Goal: Transaction & Acquisition: Book appointment/travel/reservation

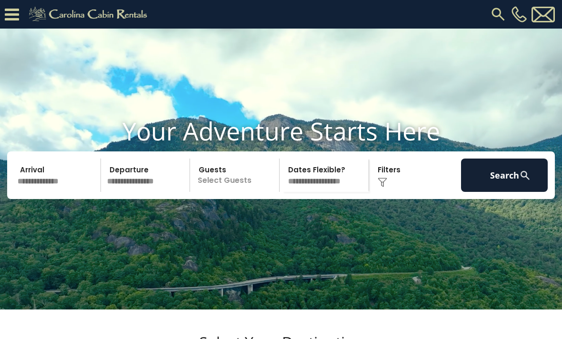
click at [487, 22] on div "[PHONE_NUMBER]" at bounding box center [357, 14] width 399 height 29
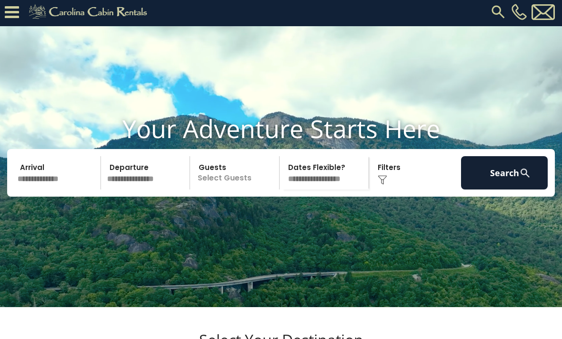
click at [496, 16] on img at bounding box center [497, 12] width 17 height 17
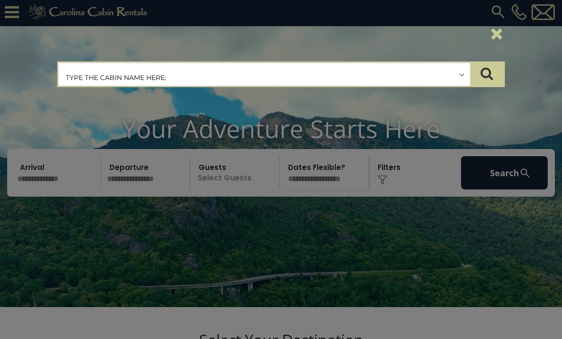
click at [106, 78] on input "text" at bounding box center [264, 75] width 411 height 24
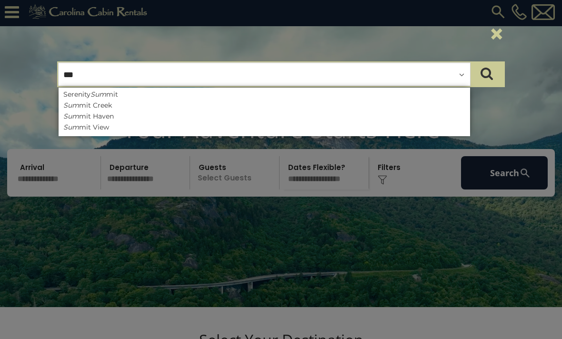
type input "****"
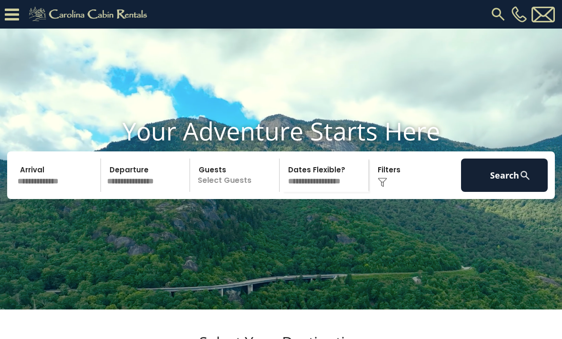
click at [497, 18] on img at bounding box center [497, 14] width 17 height 17
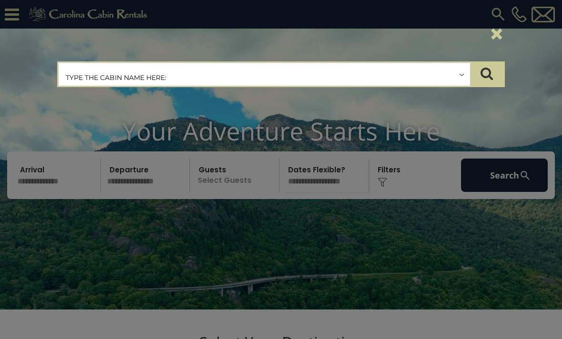
click at [168, 74] on input "text" at bounding box center [264, 75] width 411 height 24
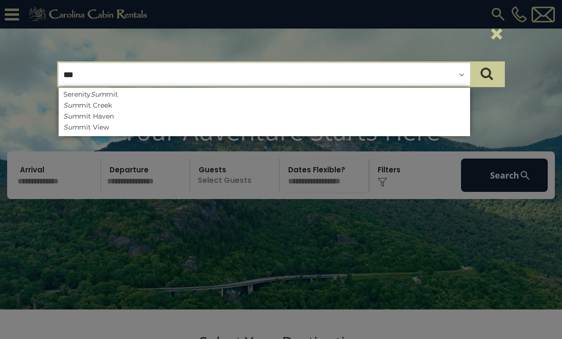
type input "****"
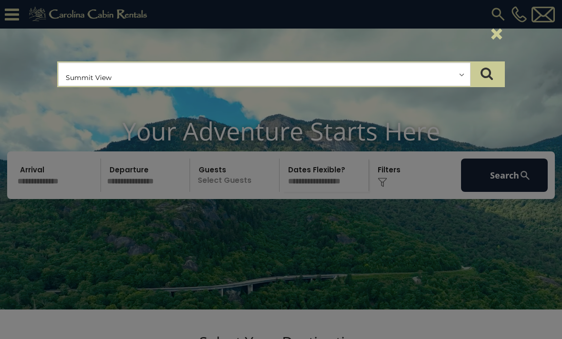
click at [487, 74] on button "submit" at bounding box center [486, 74] width 33 height 24
click at [133, 78] on input "text" at bounding box center [264, 75] width 411 height 24
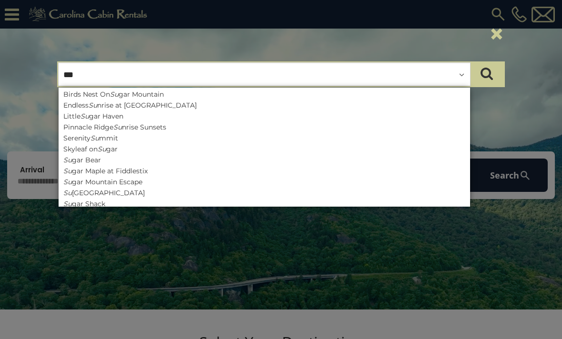
type input "****"
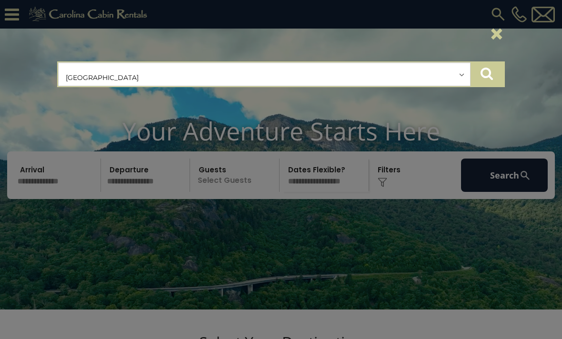
click at [493, 68] on button "submit" at bounding box center [486, 74] width 33 height 24
click at [490, 75] on icon "submit" at bounding box center [486, 73] width 12 height 13
click at [493, 69] on button "submit" at bounding box center [486, 74] width 33 height 24
click at [487, 73] on icon "submit" at bounding box center [486, 73] width 12 height 13
click at [484, 71] on icon "submit" at bounding box center [486, 73] width 12 height 13
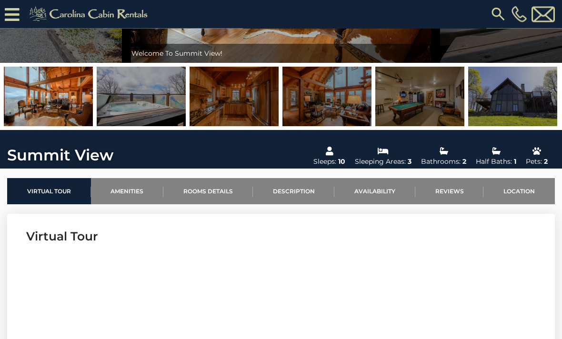
scroll to position [165, 0]
click at [387, 197] on link "Availability" at bounding box center [374, 191] width 81 height 26
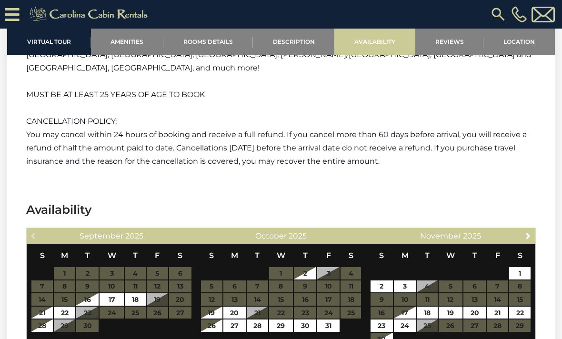
scroll to position [1981, 0]
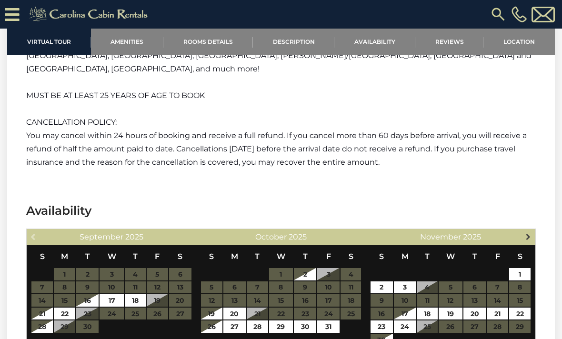
click at [531, 233] on span "Next" at bounding box center [528, 237] width 8 height 8
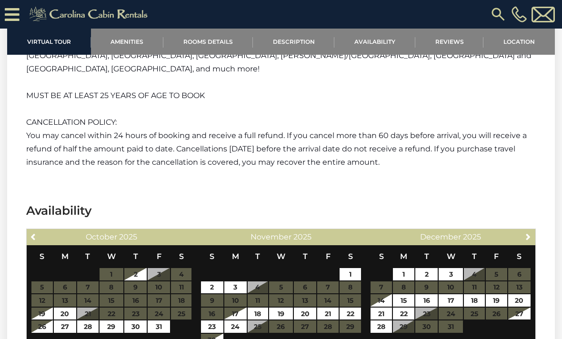
scroll to position [1981, 0]
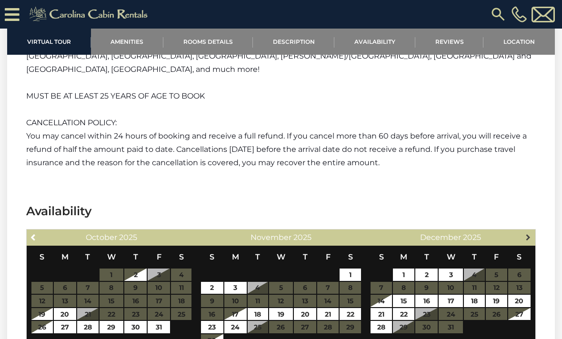
click at [531, 233] on span "Next" at bounding box center [528, 237] width 8 height 8
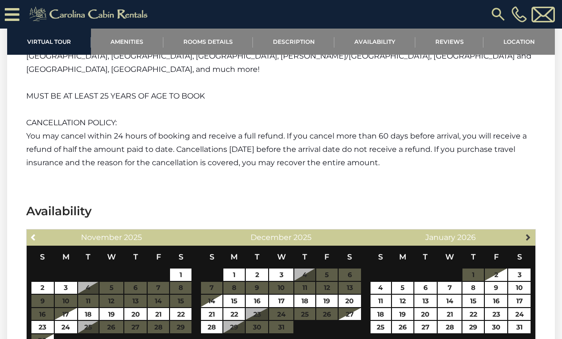
click at [534, 231] on link "Next" at bounding box center [528, 237] width 12 height 12
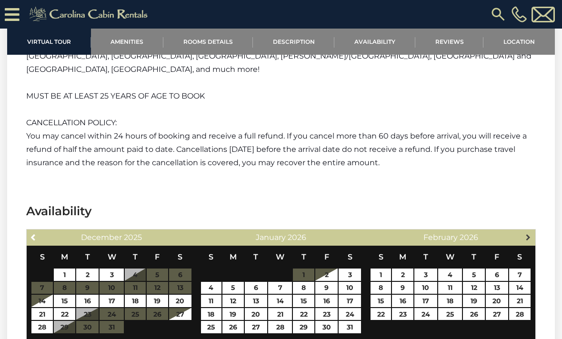
click at [531, 233] on span "Next" at bounding box center [528, 237] width 8 height 8
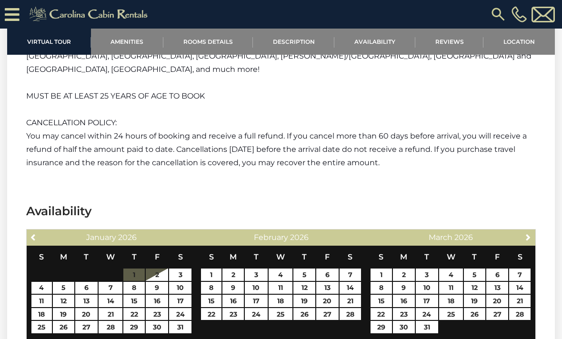
click at [536, 214] on section "Availability Previous January 2026 S M T W T F S 1 2 3 4 5 6 7 8 9 10 11 12 13 …" at bounding box center [281, 279] width 548 height 180
click at [534, 231] on link "Next" at bounding box center [528, 237] width 12 height 12
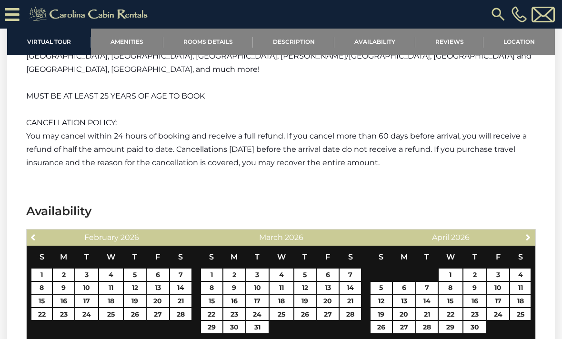
click at [533, 229] on div "Next April 2026" at bounding box center [451, 237] width 170 height 16
click at [535, 229] on div "Previous February 2026 S M T W T F S 1 2 3 4 5 6 7 8 9 10 11 12 13 14 15 16 17 …" at bounding box center [280, 289] width 509 height 120
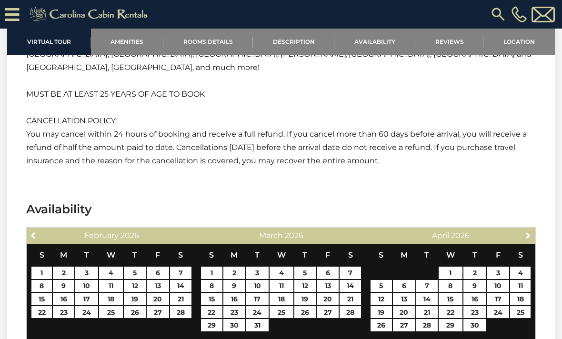
scroll to position [1983, 0]
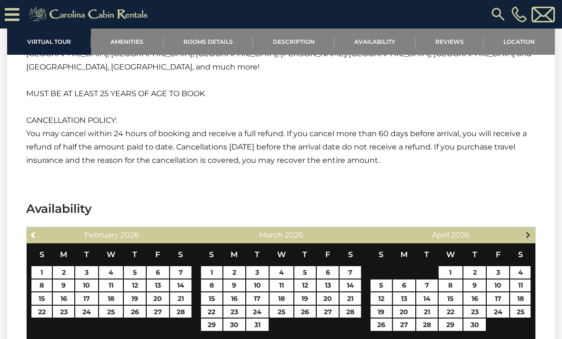
click at [531, 231] on span "Next" at bounding box center [528, 235] width 8 height 8
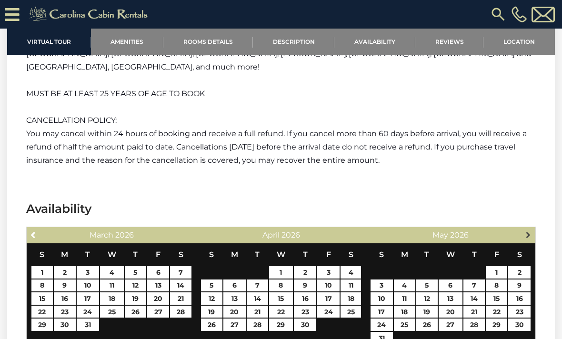
click at [533, 229] on link "Next" at bounding box center [528, 235] width 12 height 12
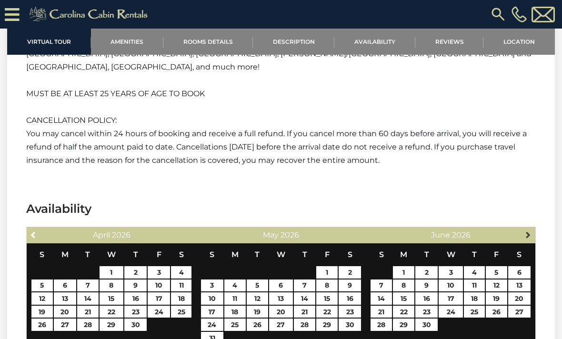
click at [534, 229] on link "Next" at bounding box center [528, 235] width 12 height 12
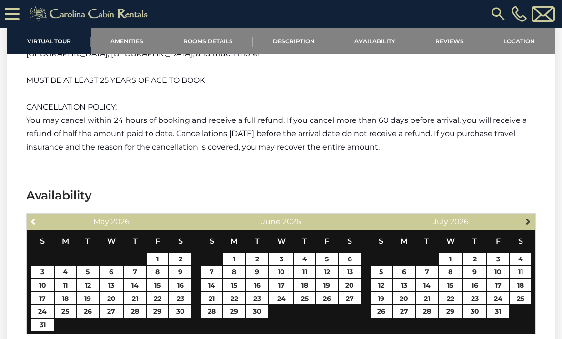
scroll to position [1996, 0]
click at [532, 215] on link "Next" at bounding box center [528, 221] width 12 height 12
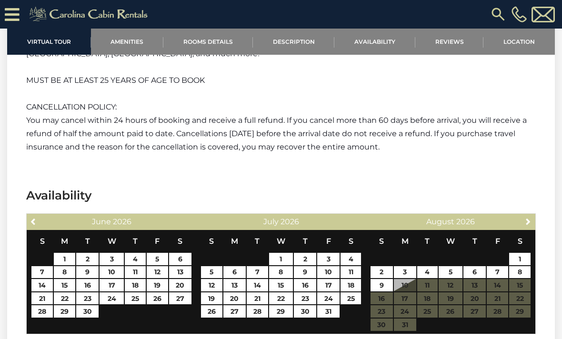
click at [498, 9] on img at bounding box center [497, 14] width 17 height 17
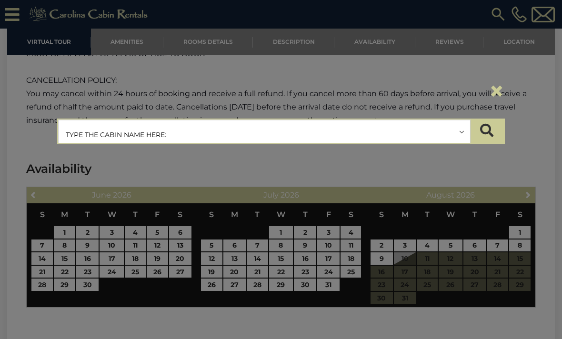
scroll to position [2025, 0]
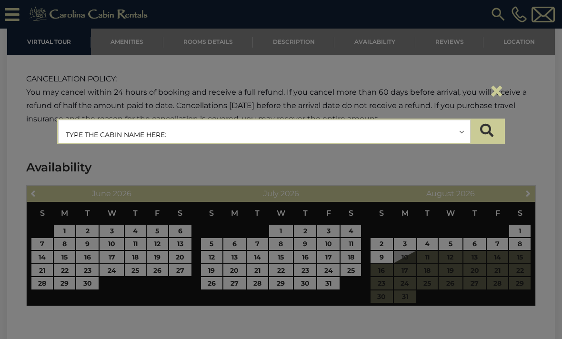
click at [163, 127] on input "text" at bounding box center [264, 132] width 411 height 24
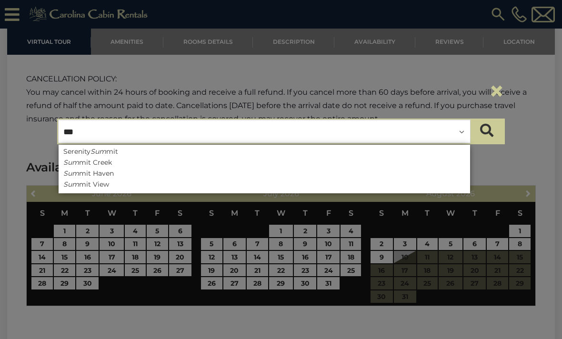
type input "****"
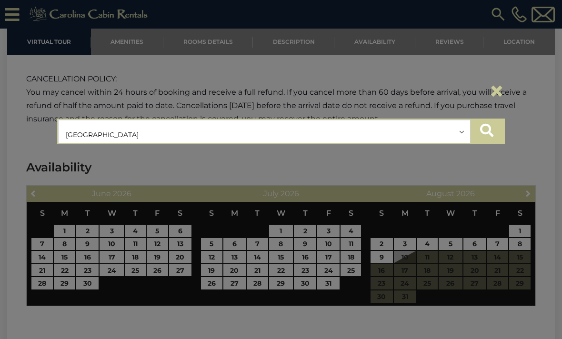
click at [487, 135] on icon "submit" at bounding box center [486, 130] width 13 height 13
click at [489, 131] on icon "submit" at bounding box center [486, 130] width 13 height 13
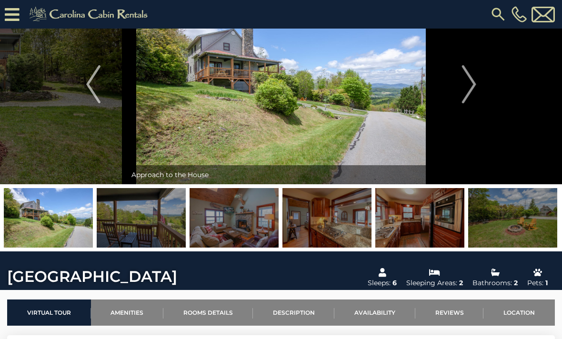
scroll to position [43, 0]
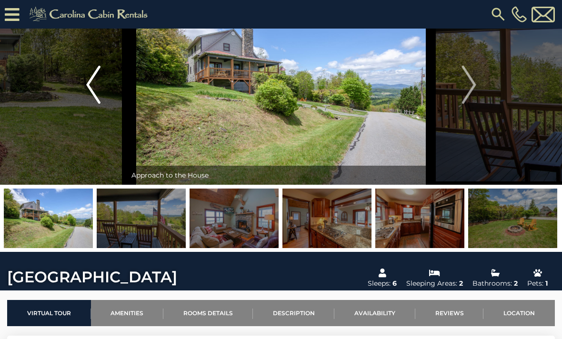
click at [92, 84] on img "Previous" at bounding box center [93, 85] width 14 height 38
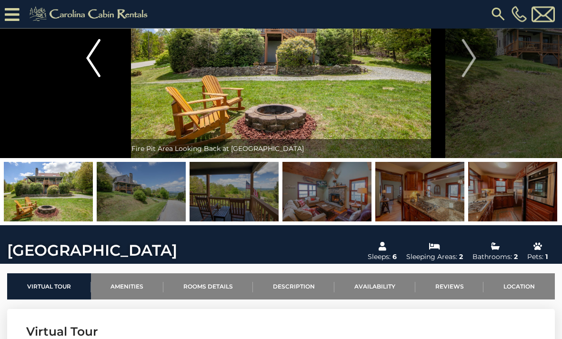
scroll to position [70, 0]
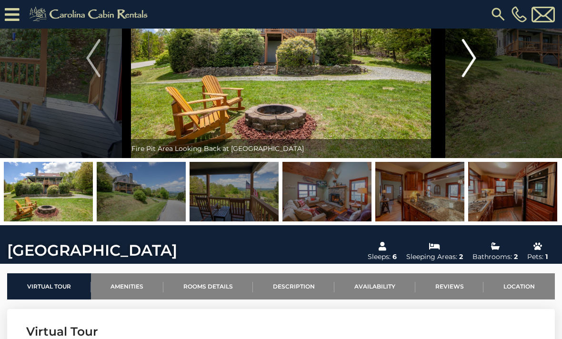
click at [473, 60] on img "Next" at bounding box center [468, 58] width 14 height 38
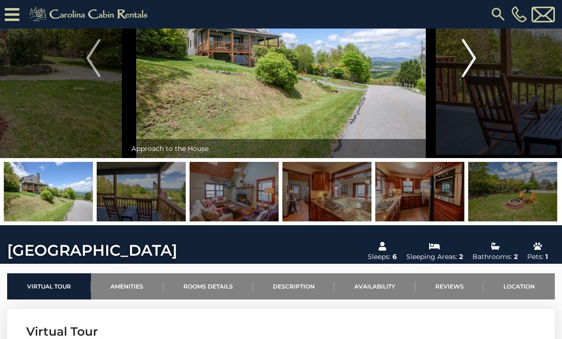
click at [474, 55] on img "Next" at bounding box center [468, 58] width 14 height 38
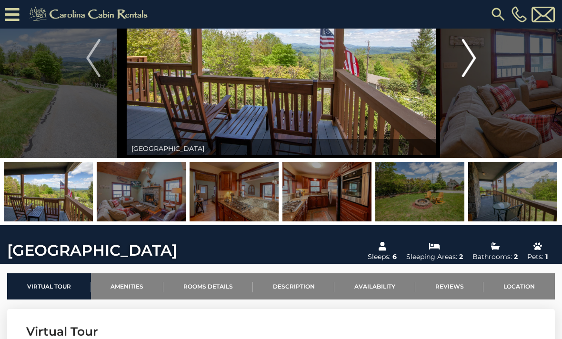
click at [476, 57] on img "Next" at bounding box center [468, 58] width 14 height 38
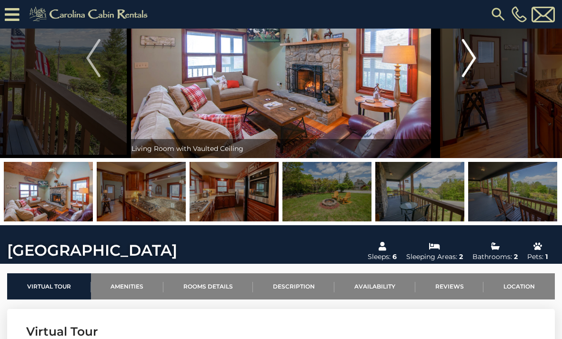
click at [475, 66] on img "Next" at bounding box center [468, 58] width 14 height 38
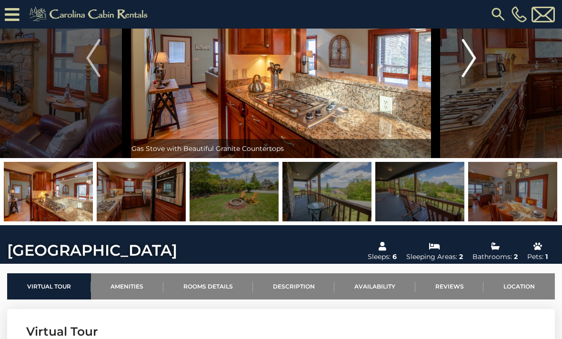
click at [477, 50] on button "Next" at bounding box center [469, 58] width 67 height 200
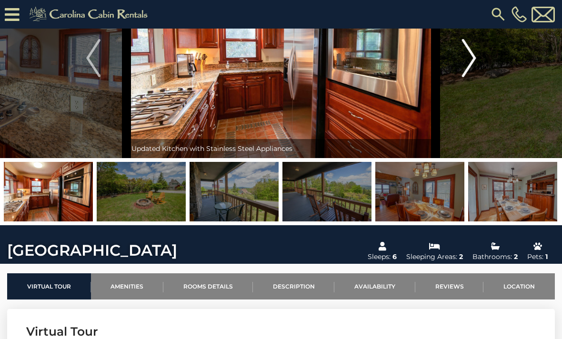
click at [474, 59] on img "Next" at bounding box center [468, 58] width 14 height 38
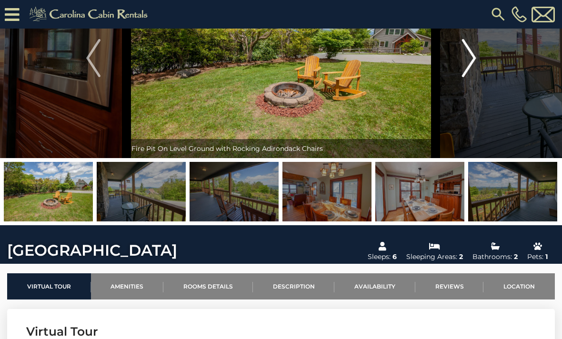
click at [479, 66] on button "Next" at bounding box center [469, 58] width 67 height 200
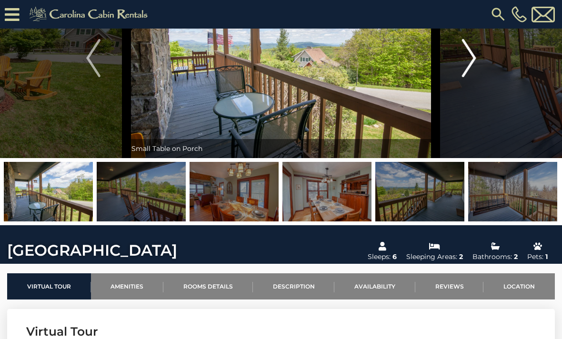
click at [478, 55] on button "Next" at bounding box center [469, 58] width 67 height 200
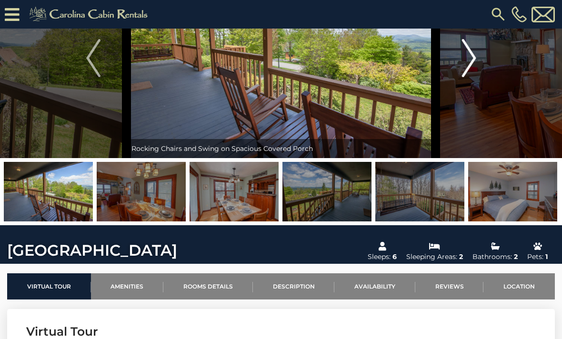
click at [477, 52] on button "Next" at bounding box center [469, 58] width 67 height 200
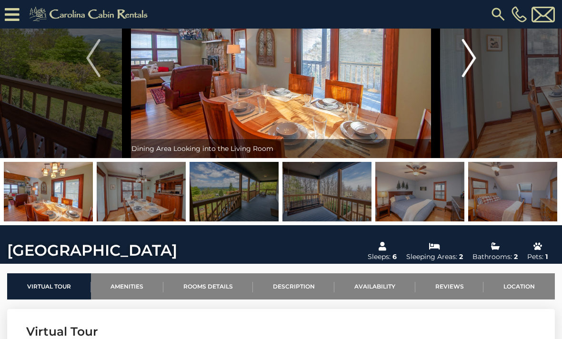
click at [486, 55] on button "Next" at bounding box center [469, 58] width 67 height 200
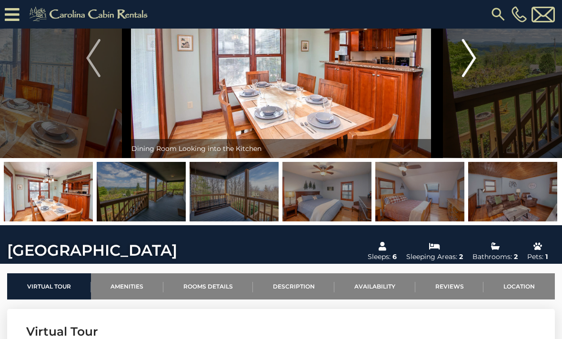
click at [484, 51] on button "Next" at bounding box center [469, 58] width 67 height 200
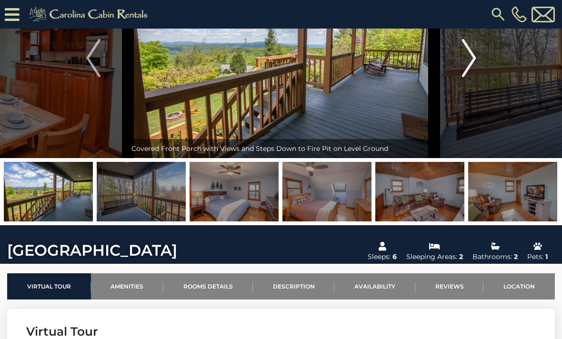
click at [473, 50] on img "Next" at bounding box center [468, 58] width 14 height 38
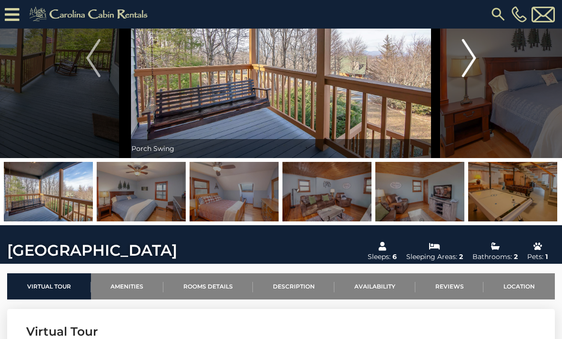
click at [476, 52] on img "Next" at bounding box center [468, 58] width 14 height 38
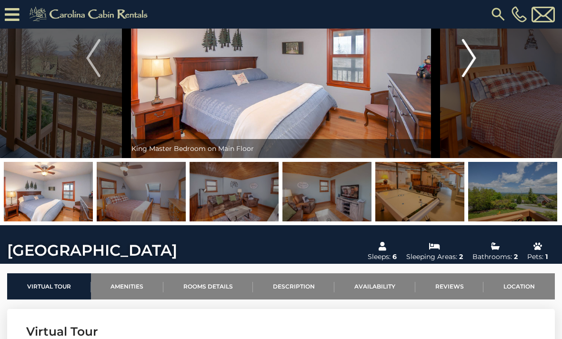
click at [478, 64] on button "Next" at bounding box center [469, 58] width 67 height 200
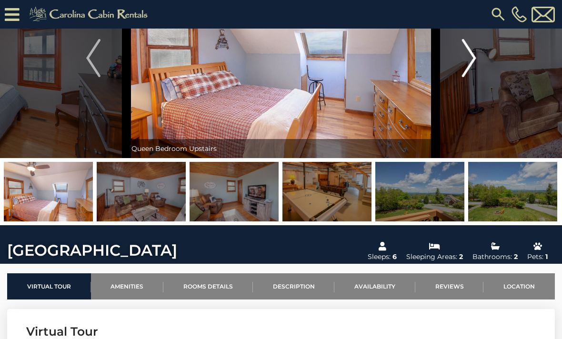
click at [481, 62] on button "Next" at bounding box center [469, 58] width 67 height 200
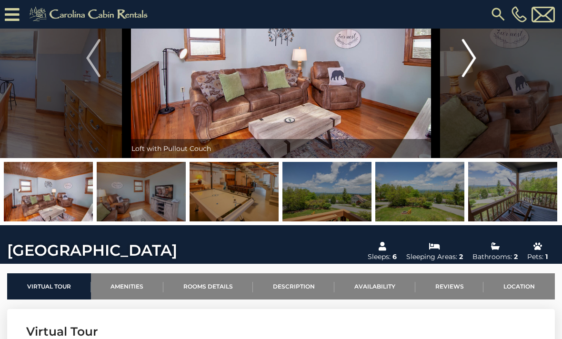
click at [478, 55] on button "Next" at bounding box center [469, 58] width 67 height 200
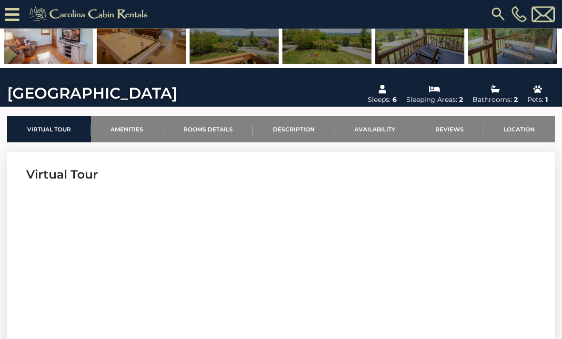
scroll to position [229, 0]
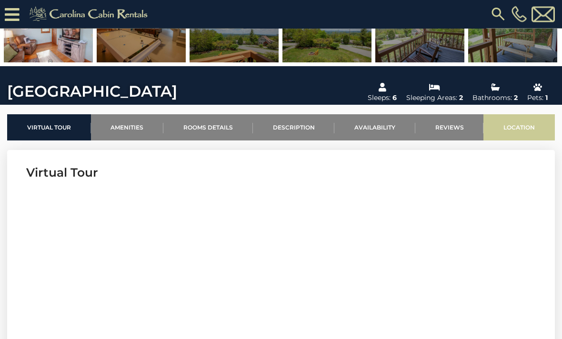
click at [516, 132] on link "Location" at bounding box center [518, 128] width 71 height 26
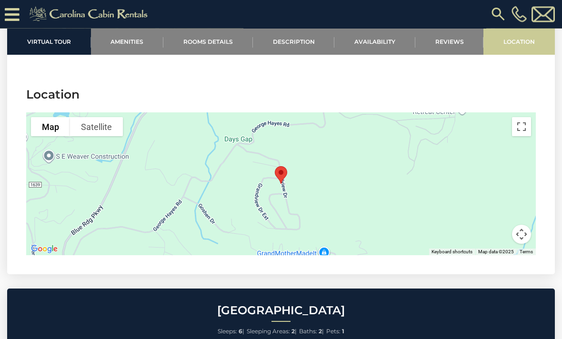
scroll to position [2076, 0]
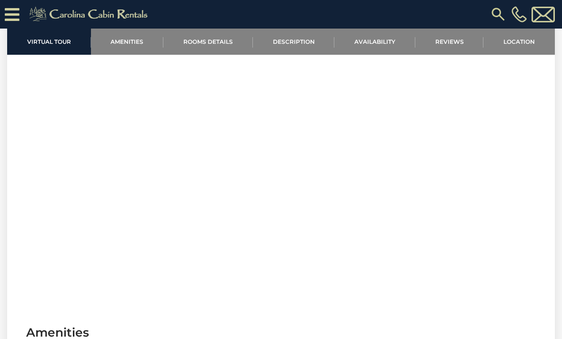
scroll to position [359, 0]
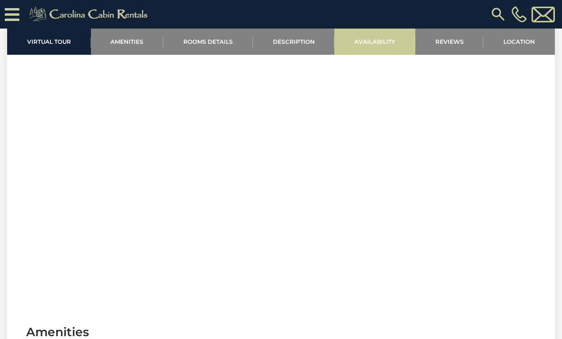
click at [380, 40] on link "Availability" at bounding box center [374, 42] width 81 height 26
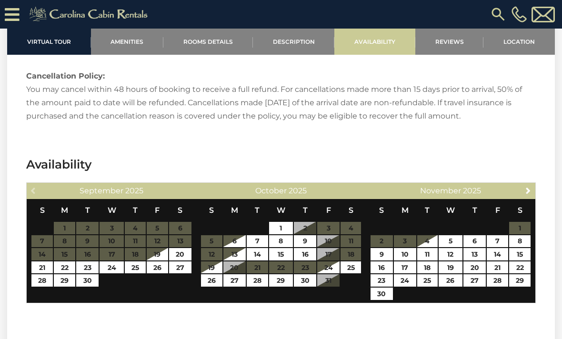
scroll to position [1587, 0]
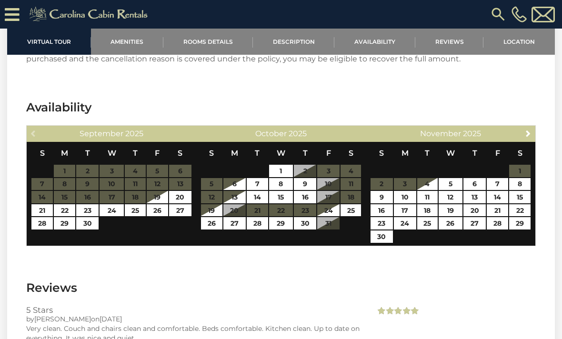
click at [533, 126] on div "Next November 2025" at bounding box center [451, 134] width 170 height 16
click at [529, 130] on span "Next" at bounding box center [528, 134] width 8 height 8
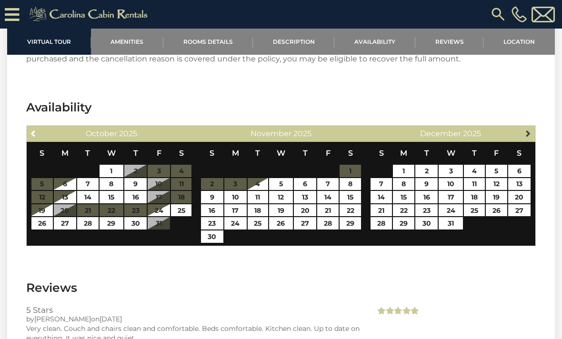
click at [533, 127] on link "Next" at bounding box center [528, 133] width 12 height 12
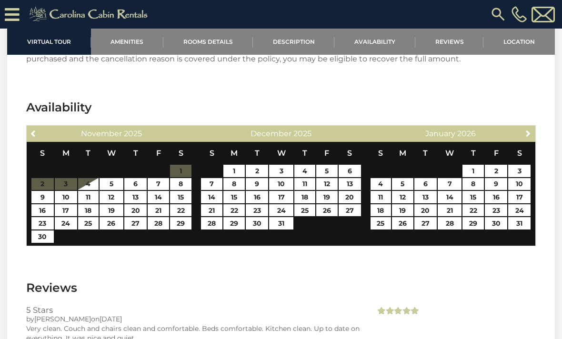
click at [535, 125] on div "Previous November 2025 S M T W T F S 1 2 3 4 5 6 7 8 9 10 11 12 13 14 15 16 17 …" at bounding box center [280, 185] width 509 height 121
click at [534, 111] on section "Availability Previous November 2025 S M T W T F S 1 2 3 4 5 6 7 8 9 10 11 12 13…" at bounding box center [281, 175] width 548 height 180
click at [537, 109] on section "Availability Previous November 2025 S M T W T F S 1 2 3 4 5 6 7 8 9 10 11 12 13…" at bounding box center [281, 175] width 548 height 180
click at [532, 127] on link "Next" at bounding box center [528, 133] width 12 height 12
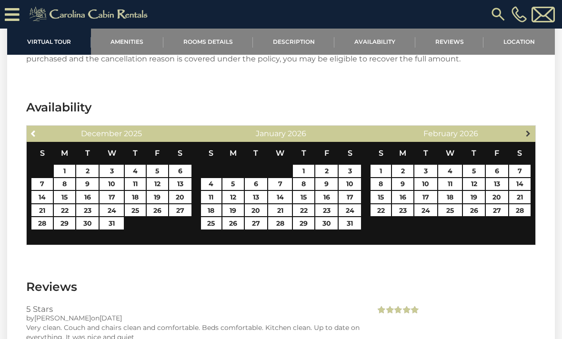
click at [529, 130] on span "Next" at bounding box center [528, 134] width 8 height 8
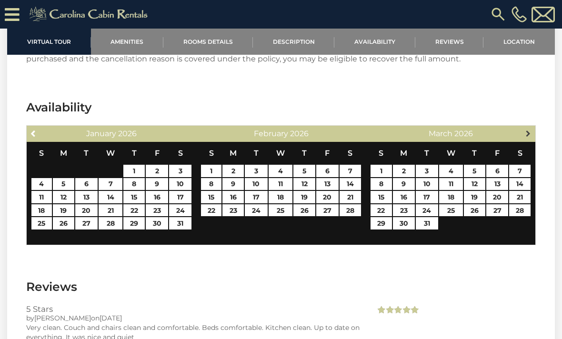
click at [534, 127] on link "Next" at bounding box center [528, 133] width 12 height 12
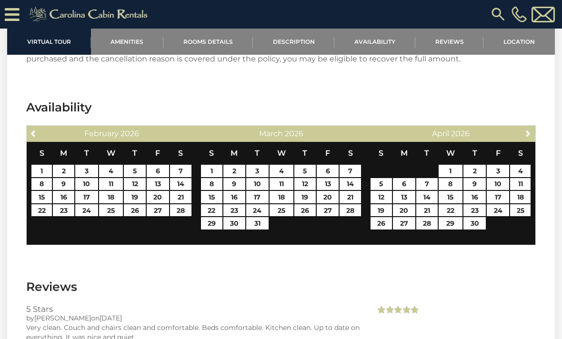
click at [534, 126] on div "Next April 2026" at bounding box center [451, 134] width 170 height 16
click at [539, 110] on section "Availability Previous February 2026 S M T W T F S 1 2 3 4 5 6 7 8 9 10 11 12 13…" at bounding box center [281, 175] width 548 height 180
click at [536, 110] on section "Availability Previous February 2026 S M T W T F S 1 2 3 4 5 6 7 8 9 10 11 12 13…" at bounding box center [281, 175] width 548 height 180
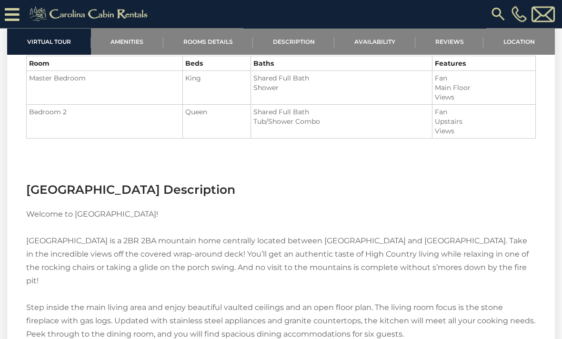
scroll to position [971, 0]
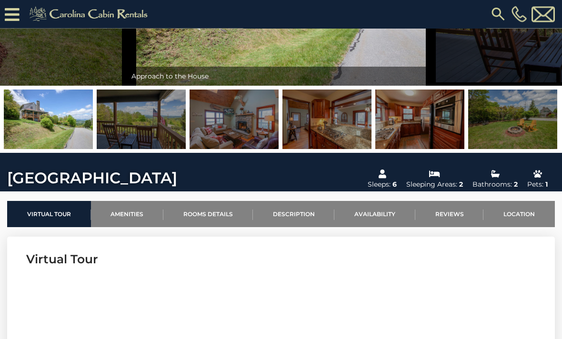
scroll to position [142, 0]
click at [153, 121] on img at bounding box center [141, 120] width 89 height 60
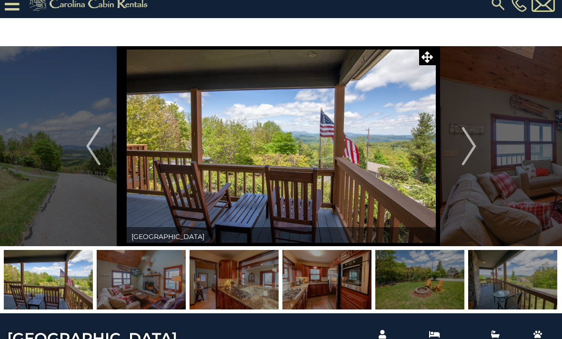
scroll to position [0, 0]
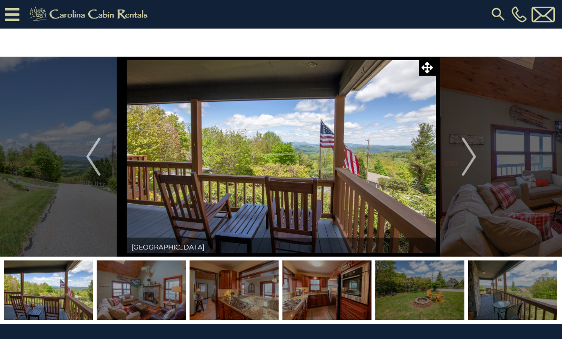
click at [142, 294] on img at bounding box center [141, 290] width 89 height 60
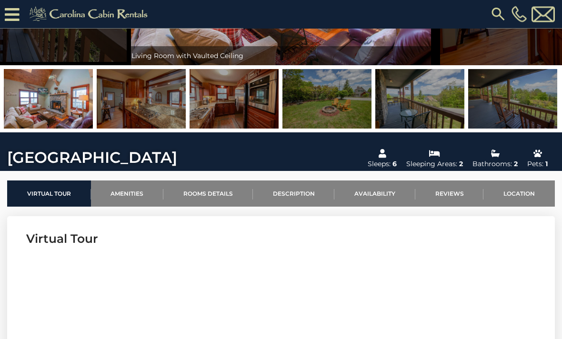
scroll to position [163, 0]
click at [333, 115] on img at bounding box center [326, 99] width 89 height 60
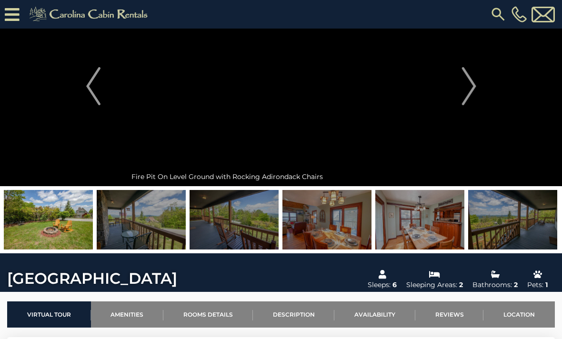
scroll to position [34, 0]
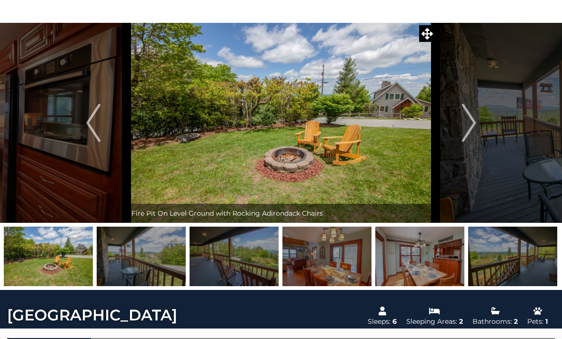
click at [244, 269] on img at bounding box center [234, 257] width 89 height 60
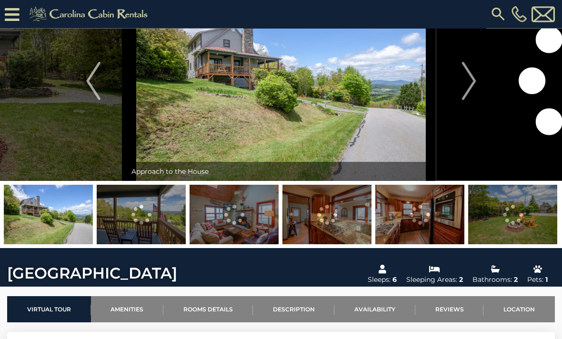
scroll to position [46, 0]
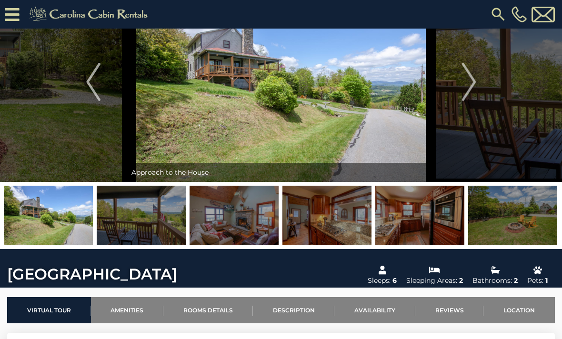
click at [420, 215] on img at bounding box center [419, 216] width 89 height 60
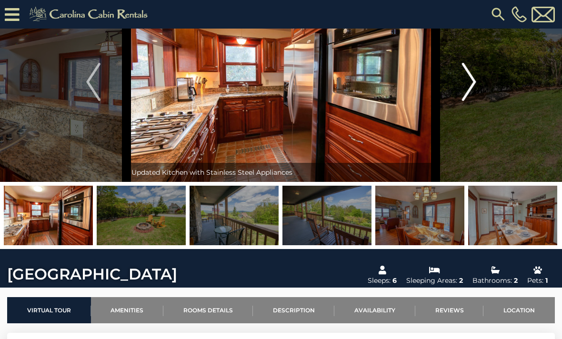
click at [469, 83] on img "Next" at bounding box center [468, 82] width 14 height 38
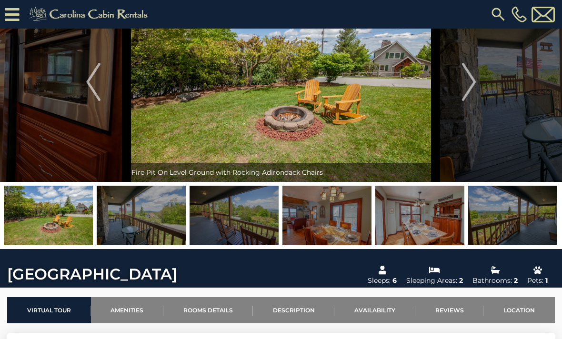
click at [328, 4] on div "[PHONE_NUMBER]" at bounding box center [357, 14] width 399 height 29
click at [495, 1] on div "[PHONE_NUMBER]" at bounding box center [357, 14] width 399 height 29
click at [500, 11] on img at bounding box center [497, 14] width 17 height 17
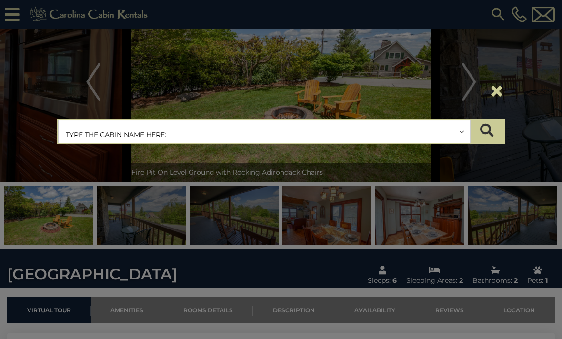
click at [160, 130] on input "text" at bounding box center [264, 132] width 411 height 24
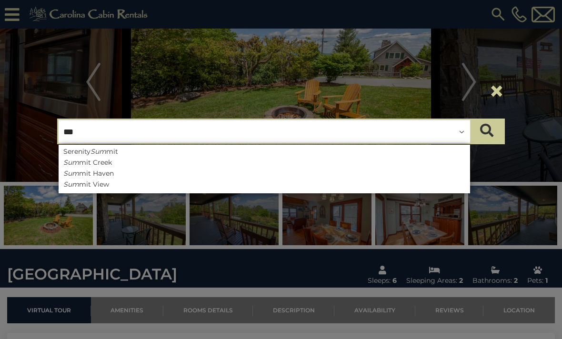
type input "****"
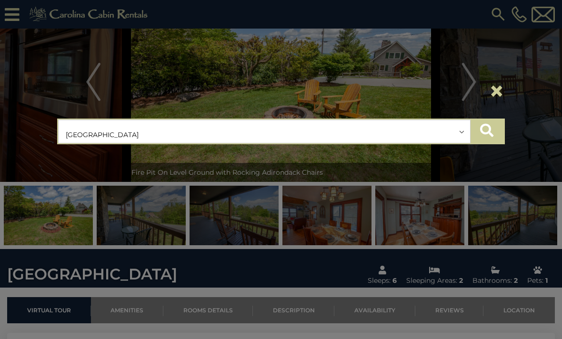
click at [497, 126] on button "submit" at bounding box center [486, 132] width 33 height 24
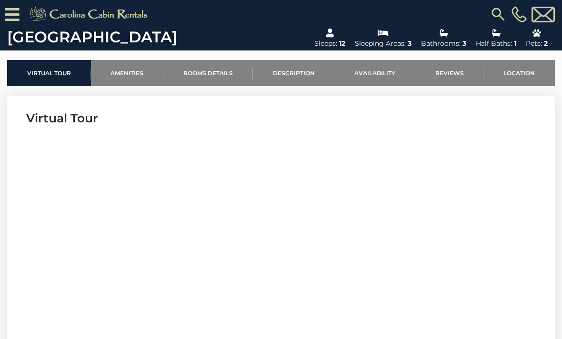
scroll to position [301, 0]
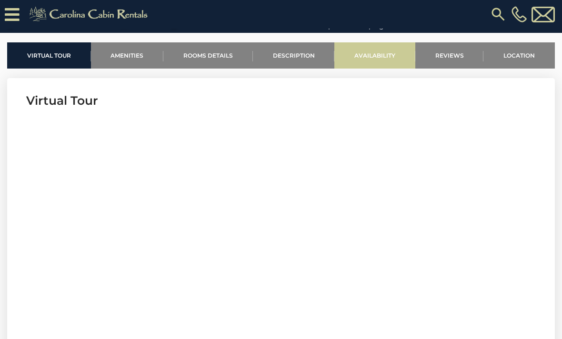
click at [384, 60] on link "Availability" at bounding box center [374, 55] width 81 height 26
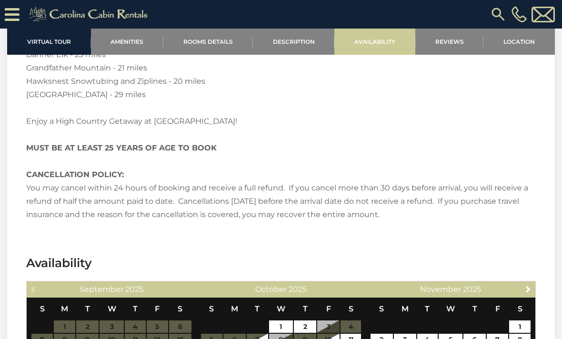
scroll to position [1927, 0]
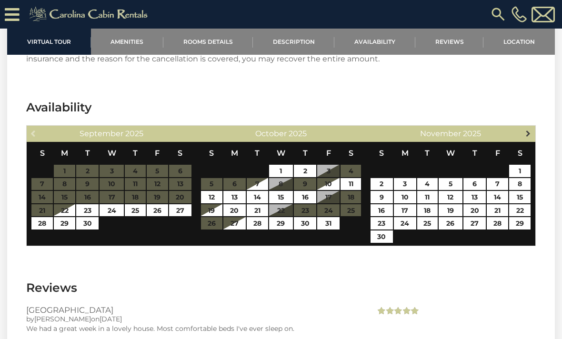
click at [523, 127] on link "Next" at bounding box center [528, 133] width 12 height 12
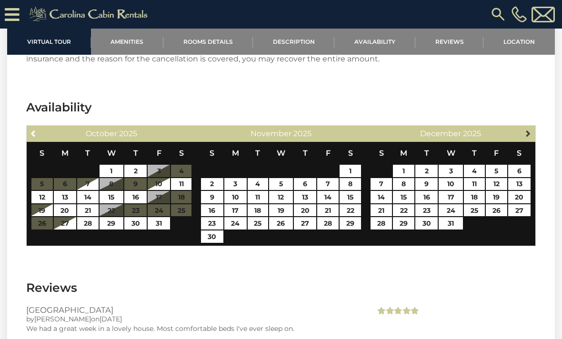
click at [531, 130] on span "Next" at bounding box center [528, 134] width 8 height 8
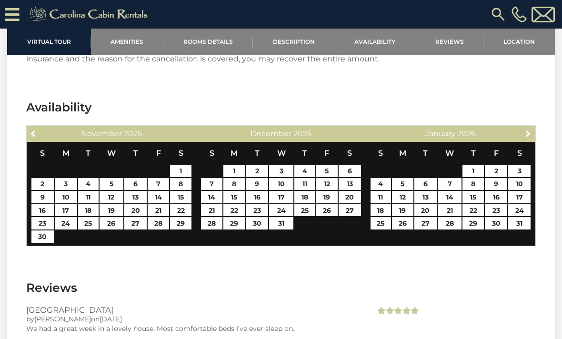
click at [537, 112] on section "Availability Previous [DATE] S M T W T F S 1 2 3 4 5 6 7 8 9 10 11 12 13 14 15 …" at bounding box center [281, 175] width 548 height 180
click at [534, 127] on link "Next" at bounding box center [528, 133] width 12 height 12
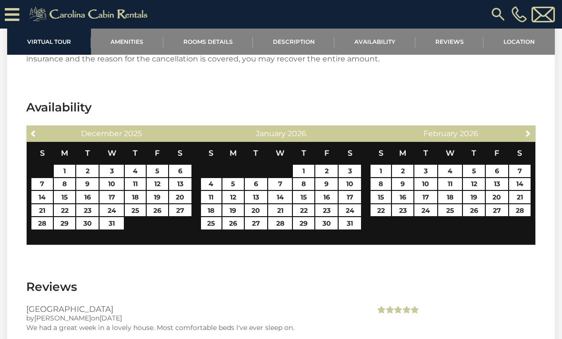
click at [534, 125] on div "Previous [DATE] S M T W T F S 1 2 3 4 5 6 7 8 9 10 11 12 13 14 15 16 17 18 19 2…" at bounding box center [280, 185] width 509 height 120
click at [537, 115] on section "Availability Previous [DATE] S M T W T F S 1 2 3 4 5 6 7 8 9 10 11 12 13 14 15 …" at bounding box center [281, 175] width 548 height 180
click at [528, 127] on link "Next" at bounding box center [528, 133] width 12 height 12
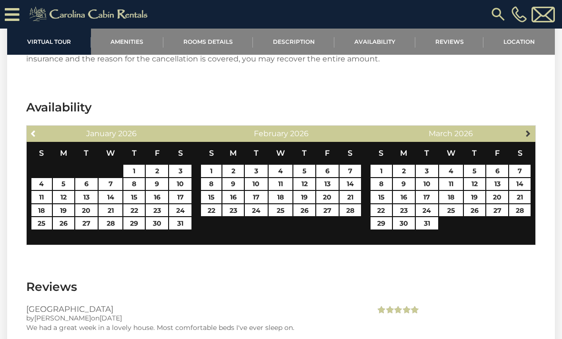
click at [530, 130] on span "Next" at bounding box center [528, 134] width 8 height 8
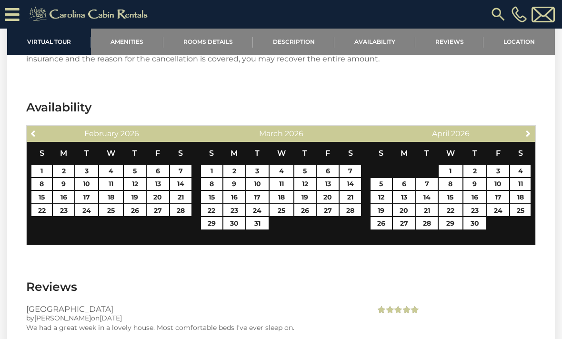
click at [534, 126] on div "Next [DATE]" at bounding box center [451, 134] width 170 height 16
click at [538, 110] on section "Availability Previous [DATE] S M T W T F S 1 2 3 4 5 6 7 8 9 10 11 12 13 14 15 …" at bounding box center [281, 175] width 548 height 180
click at [534, 127] on link "Next" at bounding box center [528, 133] width 12 height 12
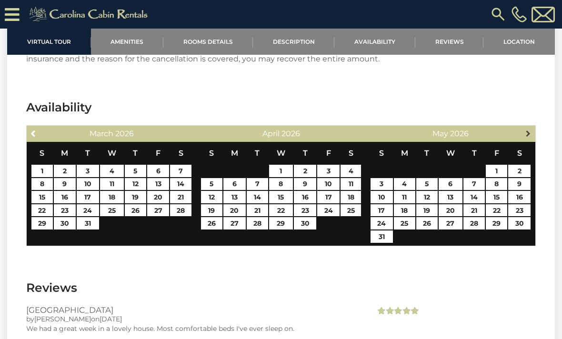
click at [534, 127] on link "Next" at bounding box center [528, 133] width 12 height 12
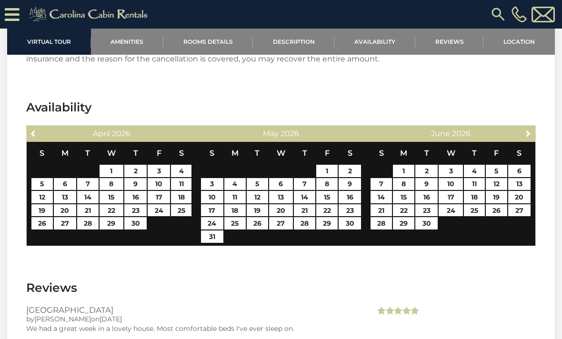
click at [535, 125] on div "Previous [DATE] S M T W T F S 1 2 3 4 5 6 7 8 9 10 11 12 13 14 15 16 17 18 19 2…" at bounding box center [280, 185] width 509 height 121
click at [536, 111] on section "Availability Previous [DATE] S M T W T F S 1 2 3 4 5 6 7 8 9 10 11 12 13 14 15 …" at bounding box center [281, 175] width 548 height 180
click at [533, 127] on link "Next" at bounding box center [528, 133] width 12 height 12
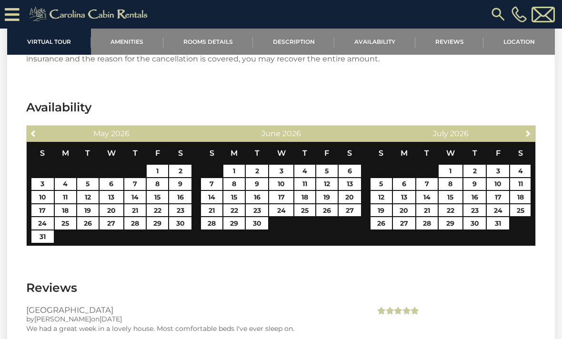
click at [537, 112] on section "Availability Previous [DATE] S M T W T F S 1 2 3 4 5 6 7 8 9 10 11 12 13 14 15 …" at bounding box center [281, 175] width 548 height 180
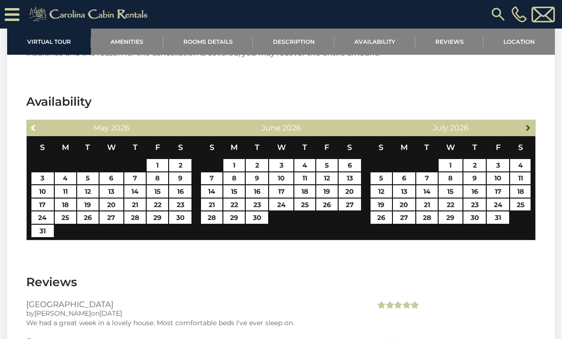
click at [532, 121] on link "Next" at bounding box center [528, 127] width 12 height 12
